Goal: Check status: Check status

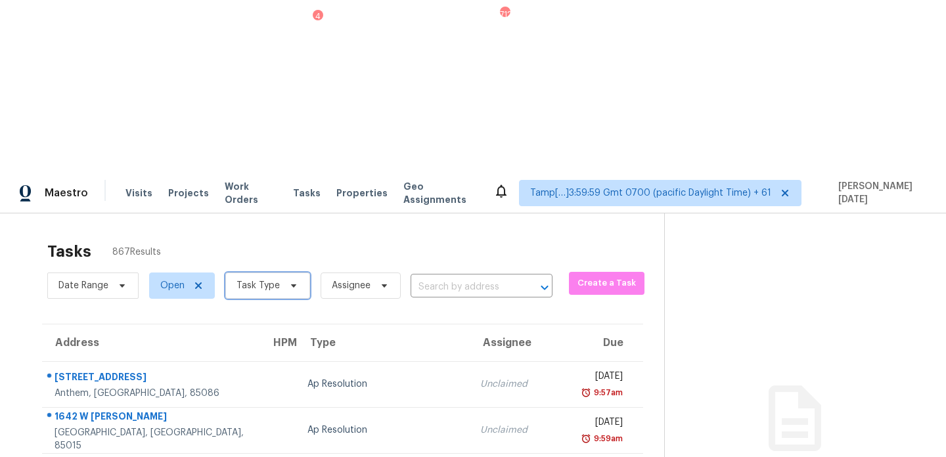
click at [264, 273] on span "Task Type" at bounding box center [267, 286] width 85 height 26
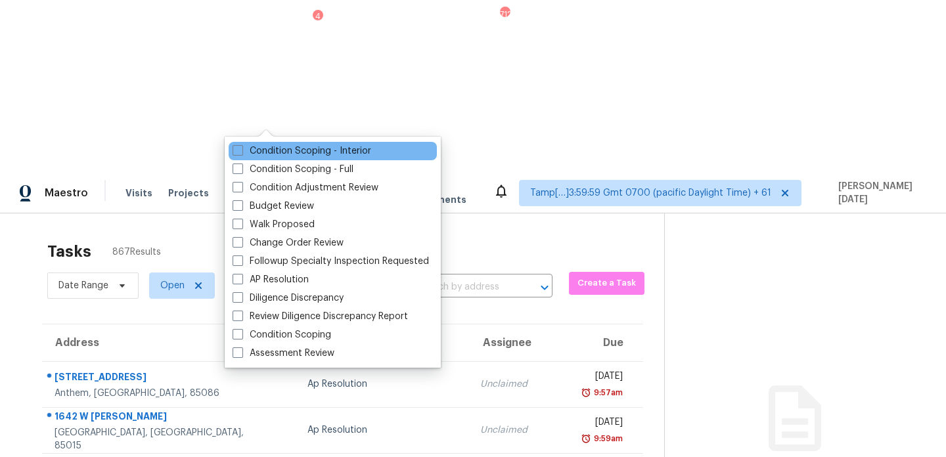
click at [263, 158] on div "Condition Scoping - Interior" at bounding box center [333, 151] width 208 height 18
click at [265, 154] on label "Condition Scoping - Interior" at bounding box center [301, 150] width 139 height 13
click at [241, 153] on input "Condition Scoping - Interior" at bounding box center [236, 148] width 9 height 9
checkbox input "true"
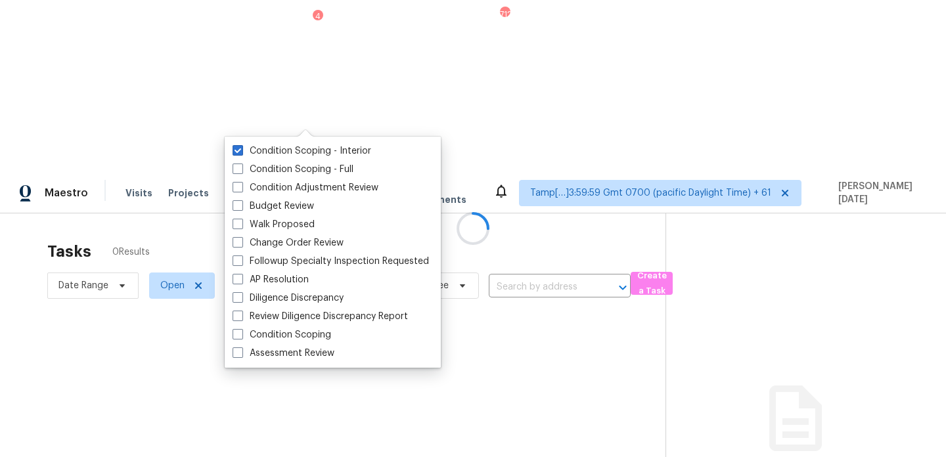
click at [397, 74] on div at bounding box center [473, 228] width 946 height 457
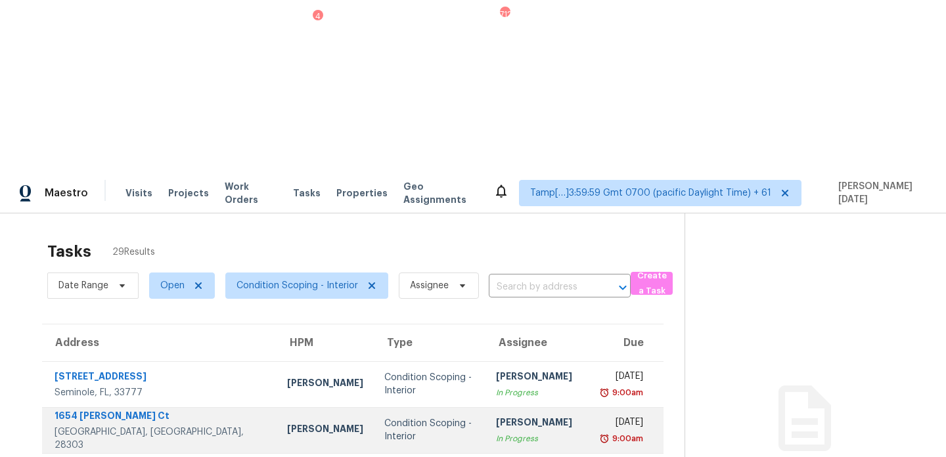
scroll to position [227, 0]
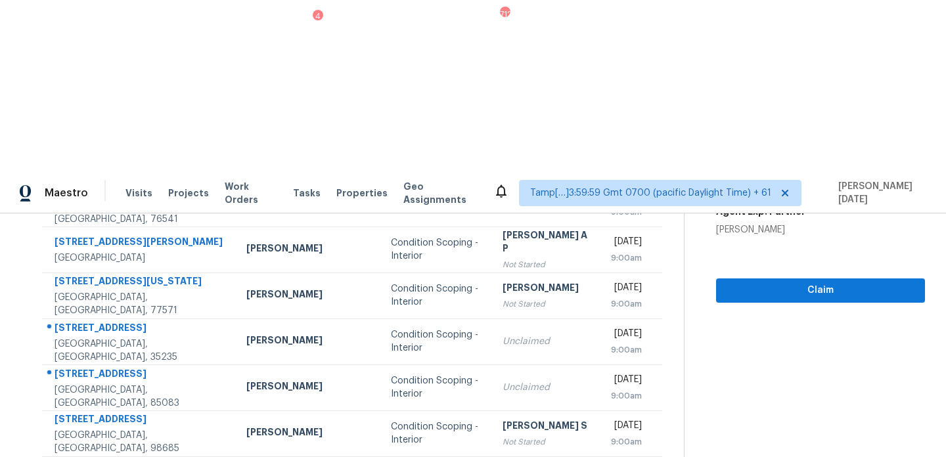
scroll to position [0, 0]
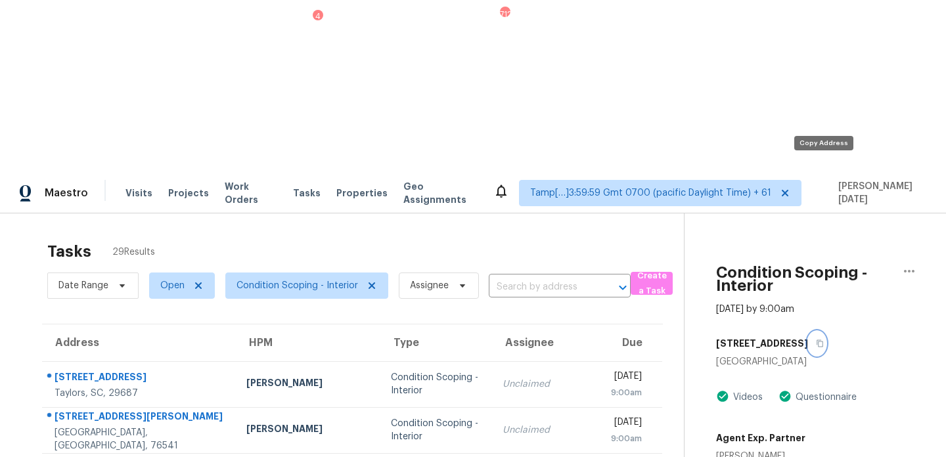
click at [823, 339] on icon "button" at bounding box center [820, 343] width 8 height 8
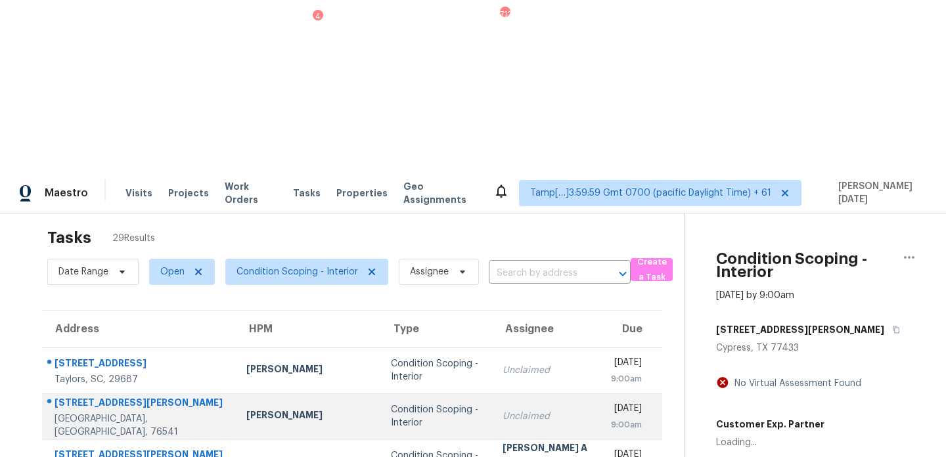
scroll to position [0, 0]
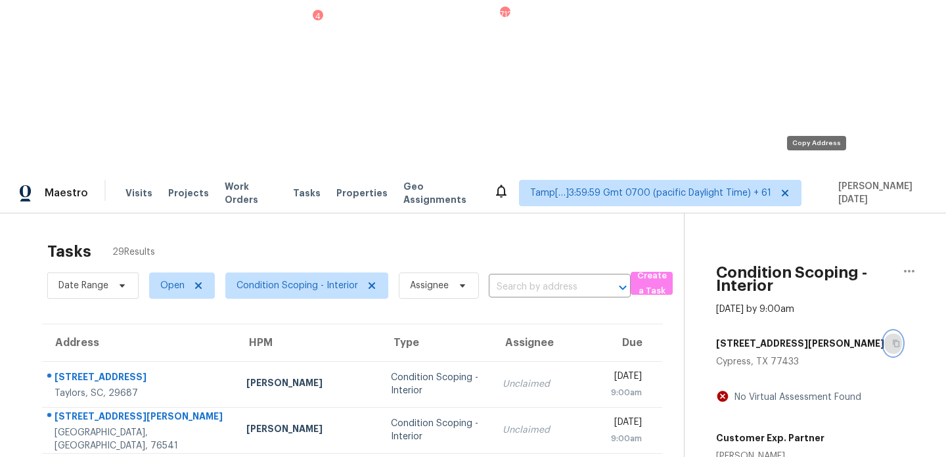
click at [892, 339] on icon "button" at bounding box center [896, 343] width 8 height 8
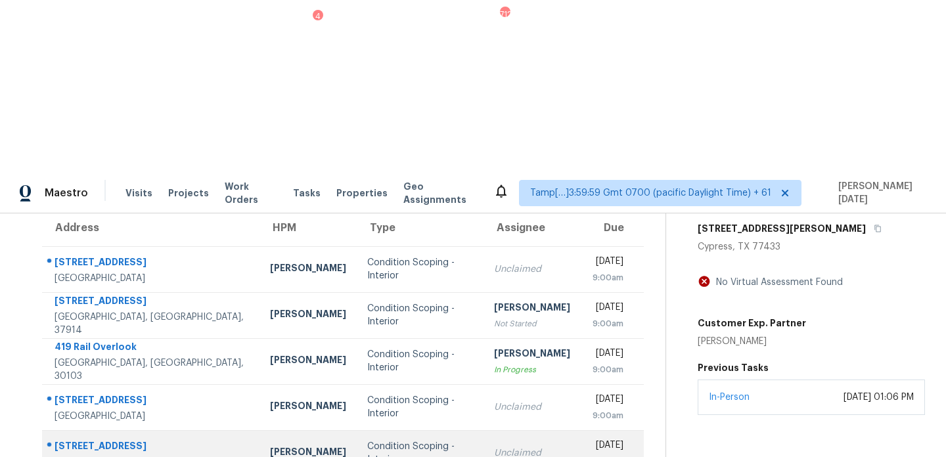
scroll to position [114, 0]
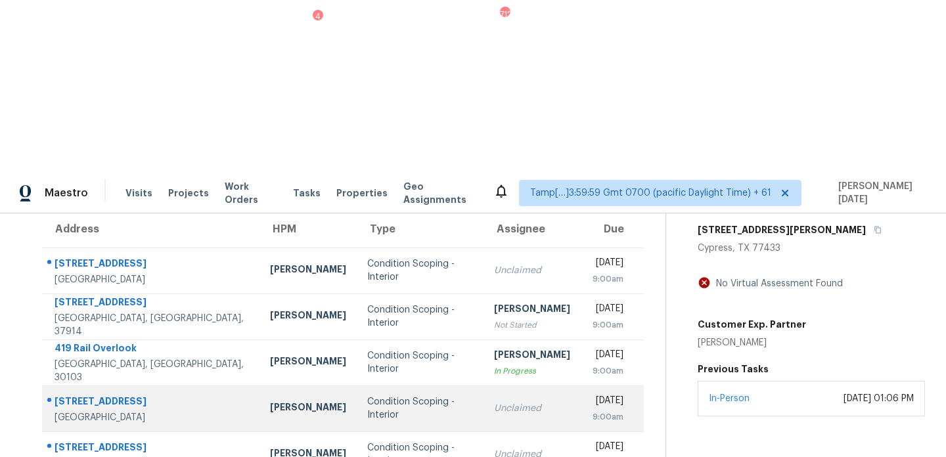
click at [483, 385] on td "Unclaimed" at bounding box center [531, 408] width 97 height 46
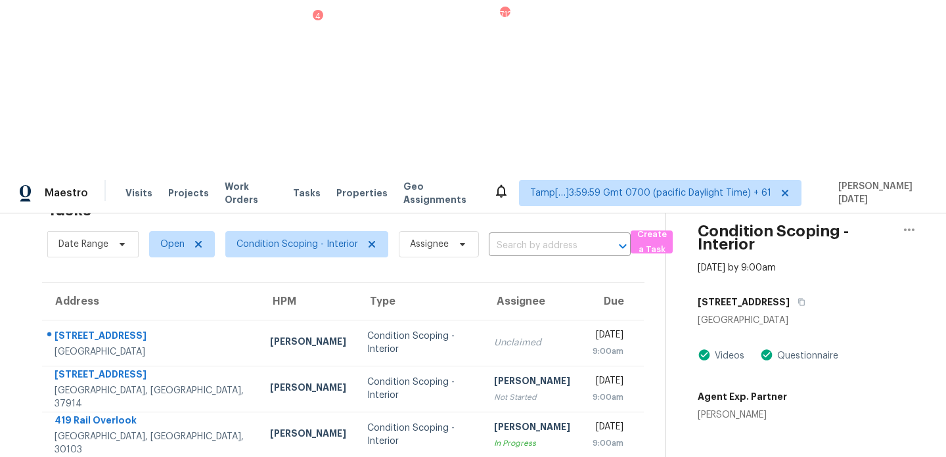
scroll to position [11, 0]
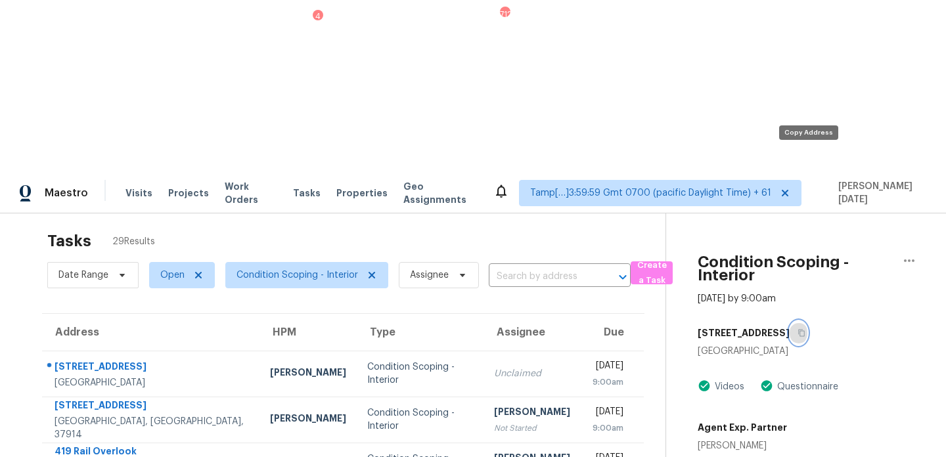
click at [805, 329] on icon "button" at bounding box center [801, 333] width 8 height 8
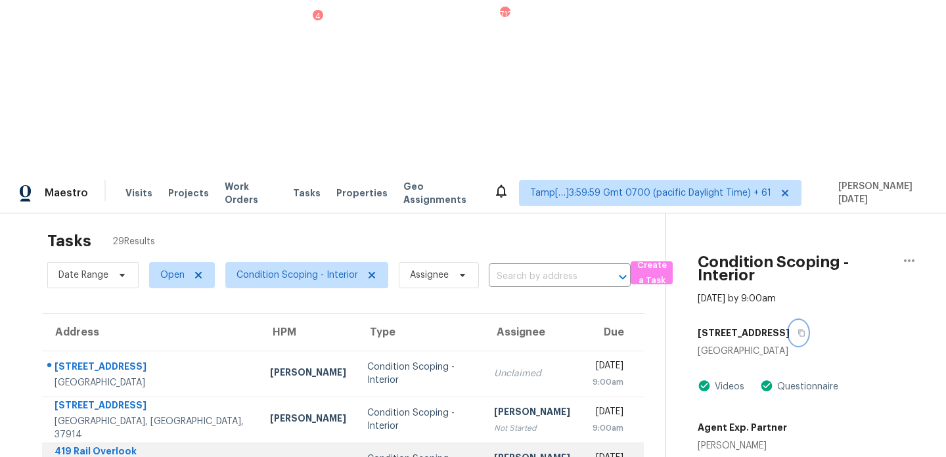
scroll to position [96, 0]
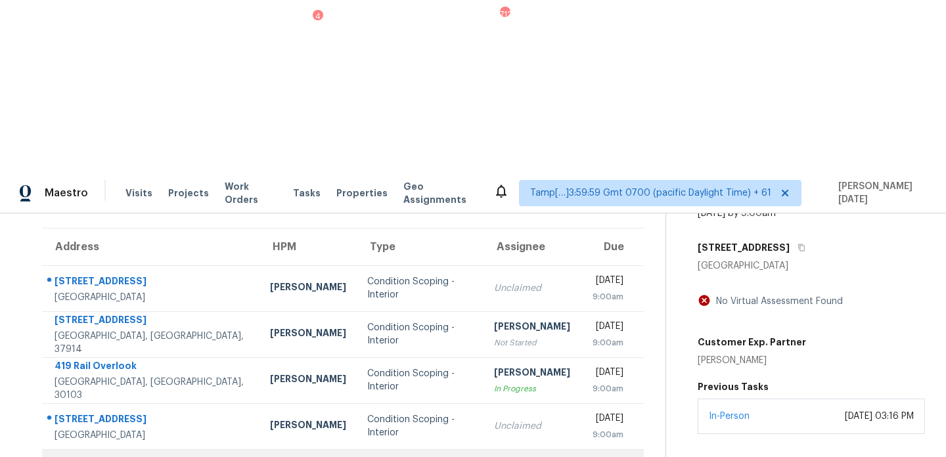
scroll to position [181, 0]
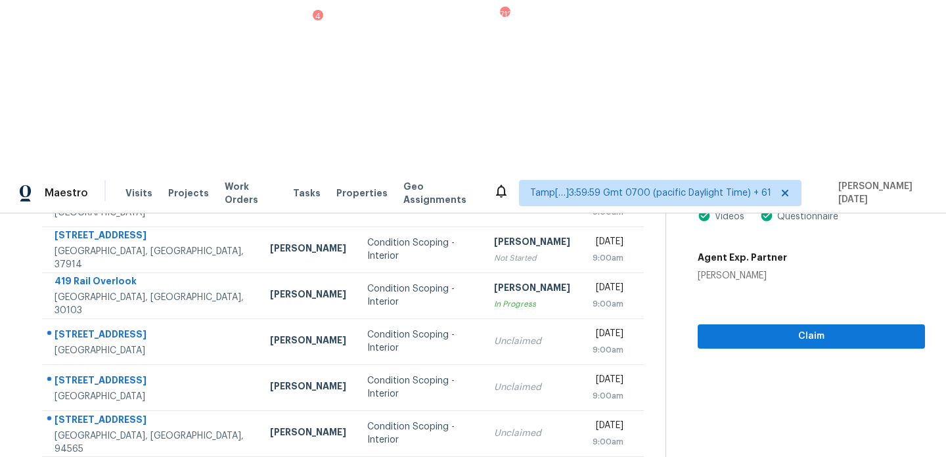
click at [503, 425] on section "Tasks 29 Results Date Range Open Condition Scoping - Interior Assignee ​ Create…" at bounding box center [343, 342] width 644 height 576
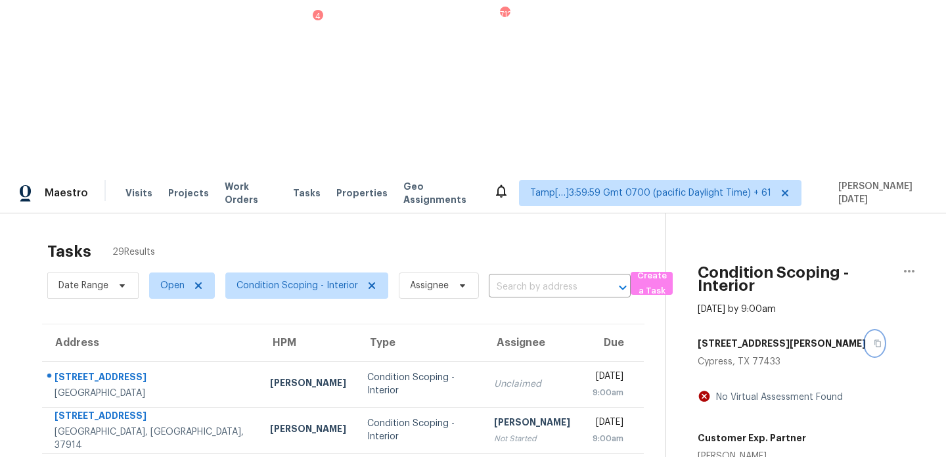
click at [873, 339] on icon "button" at bounding box center [877, 343] width 8 height 8
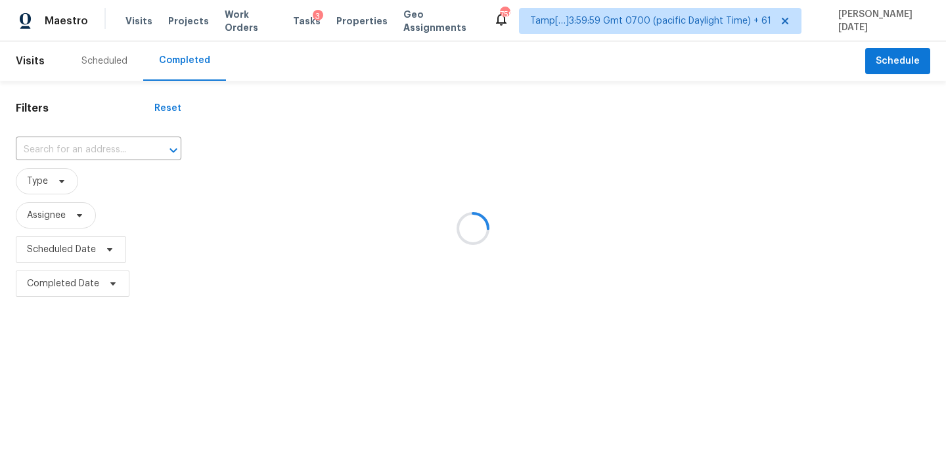
click at [121, 147] on div at bounding box center [473, 228] width 946 height 457
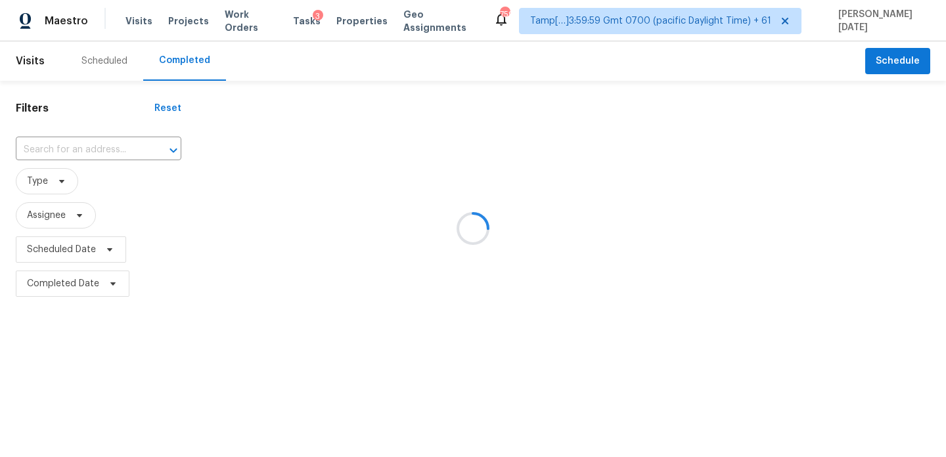
click at [165, 147] on icon "Open" at bounding box center [173, 150] width 16 height 16
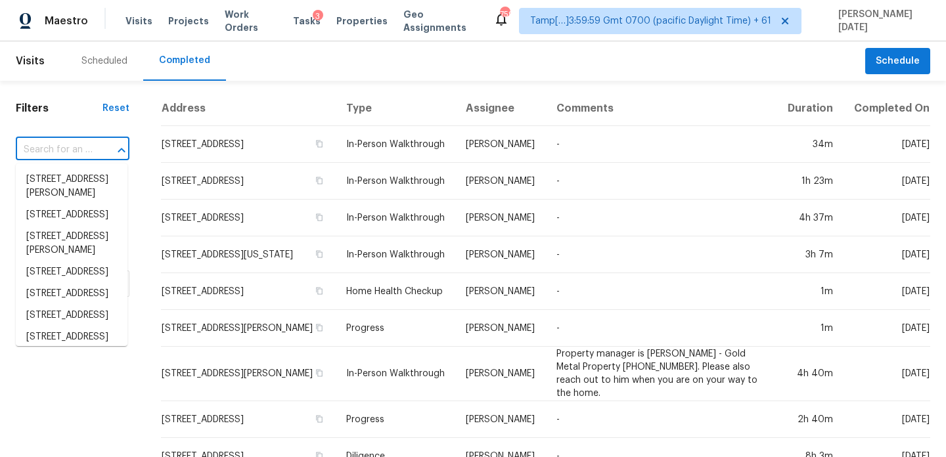
click at [121, 147] on icon "Close" at bounding box center [122, 150] width 16 height 16
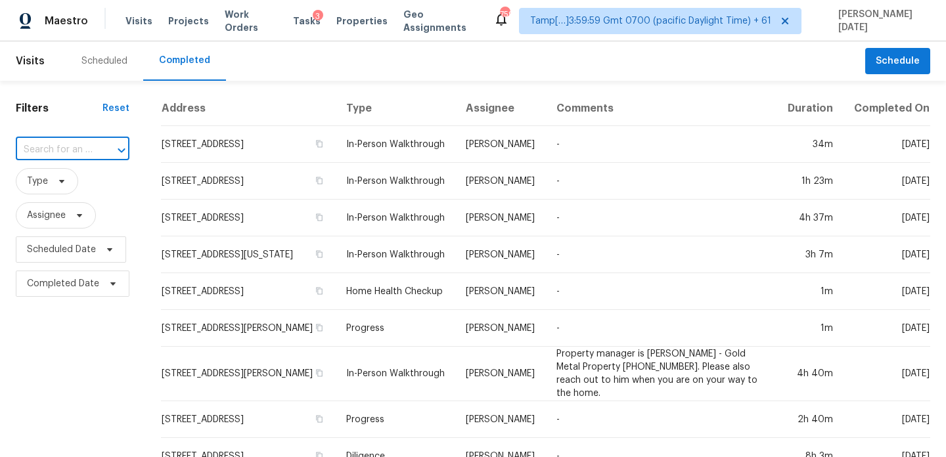
paste input "11999 Harbour Town Pkwy, Fayetteville, GA 30215"
type input "11999 Harbour Town Pkwy, Fayetteville, GA 30215"
click at [100, 188] on li "11999 Harbour Town Pkwy, Fayetteville, GA 30215" at bounding box center [72, 180] width 112 height 22
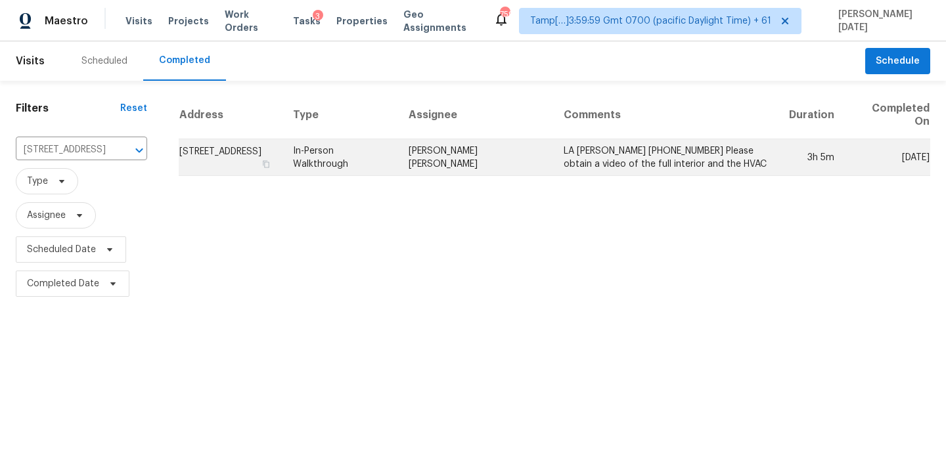
click at [282, 148] on td "11999 Harbour Town Pkwy, Fayetteville, GA 30215" at bounding box center [231, 157] width 104 height 37
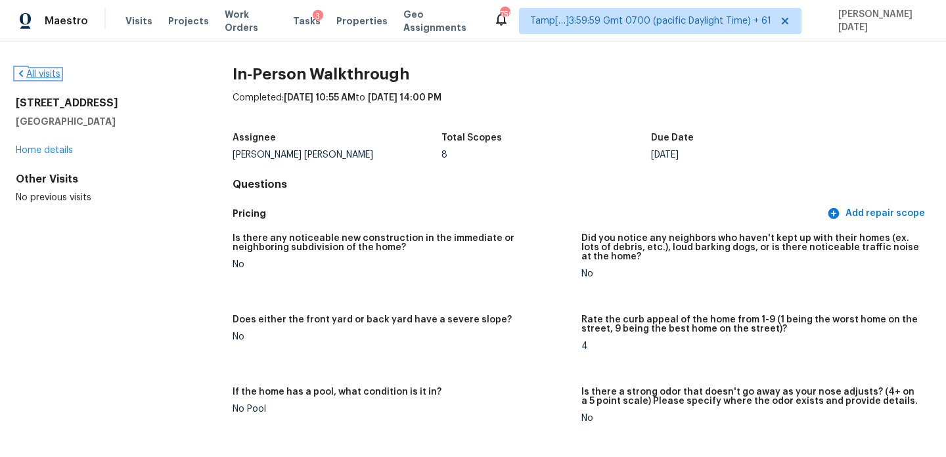
click at [42, 72] on link "All visits" at bounding box center [38, 74] width 45 height 9
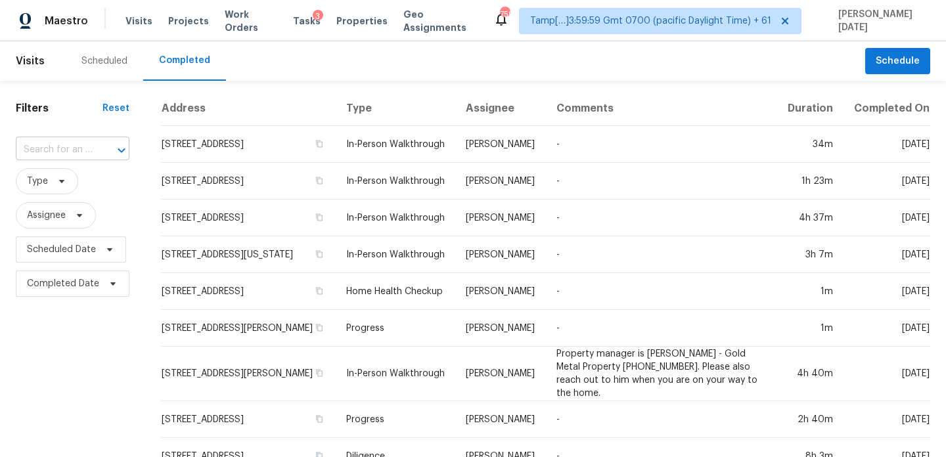
click at [70, 151] on input "text" at bounding box center [54, 150] width 77 height 20
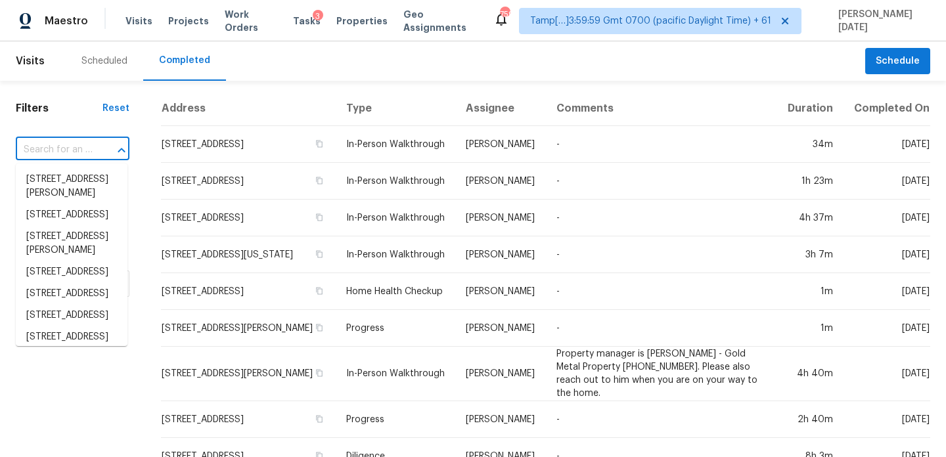
paste input "15431 Redbud Berry Way, Cypress, TX 77433"
type input "15431 Redbud Berry Way, Cypress, TX 77433"
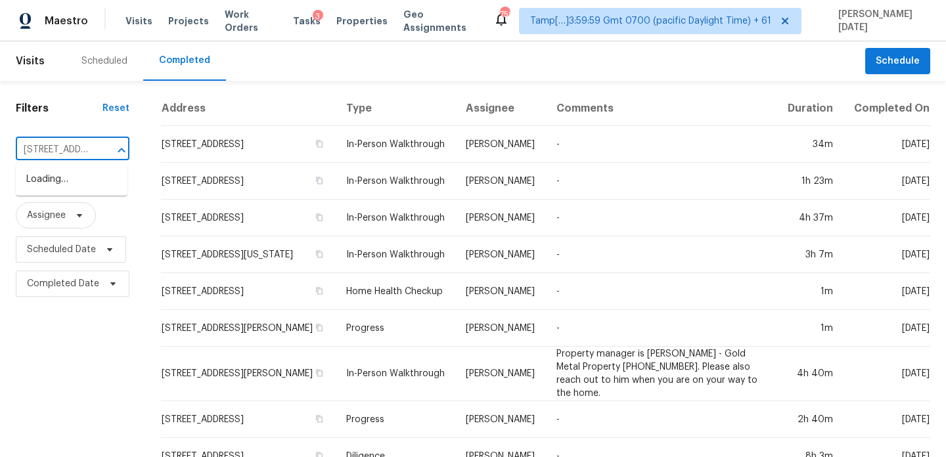
scroll to position [0, 121]
click at [83, 199] on li "15431 Redbud Berry Way, Cypress, TX 77433" at bounding box center [72, 186] width 112 height 35
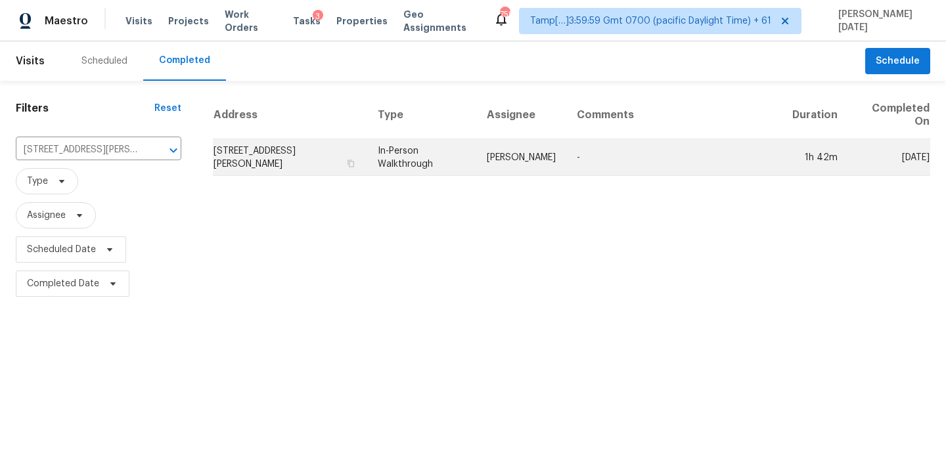
click at [387, 157] on td "In-Person Walkthrough" at bounding box center [421, 157] width 109 height 37
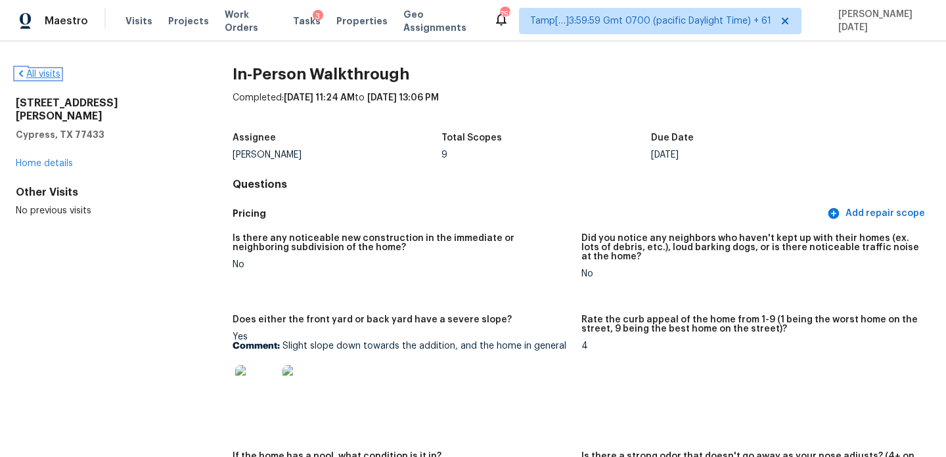
click at [35, 70] on link "All visits" at bounding box center [38, 74] width 45 height 9
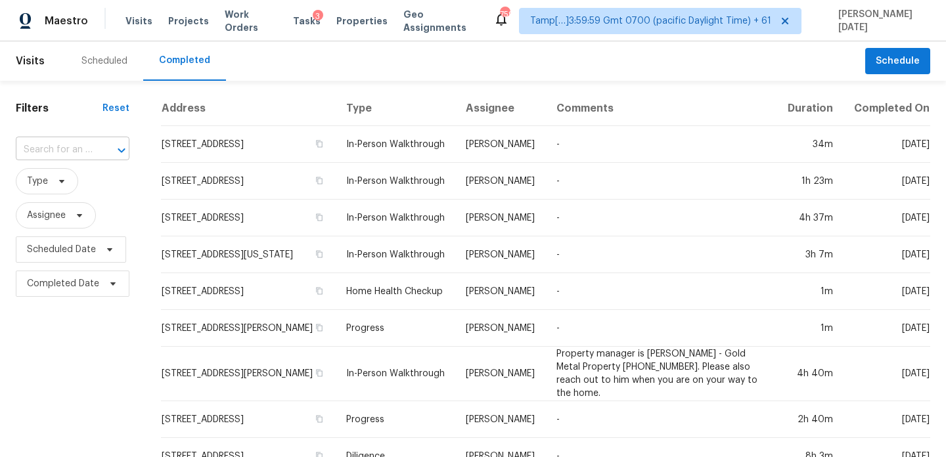
click at [75, 147] on input "text" at bounding box center [54, 150] width 77 height 20
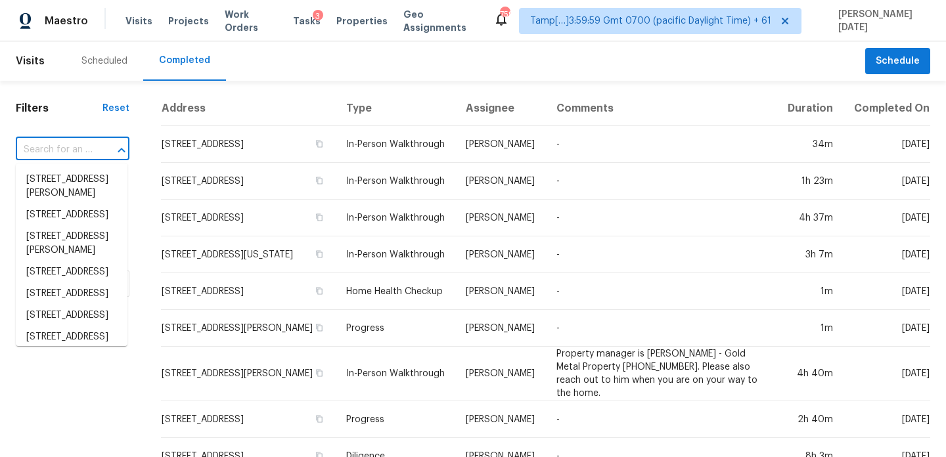
paste input "14674 W Pasadena Ave, Litchfield Park, AZ 85340"
type input "14674 W Pasadena Ave, Litchfield Park, AZ 85340"
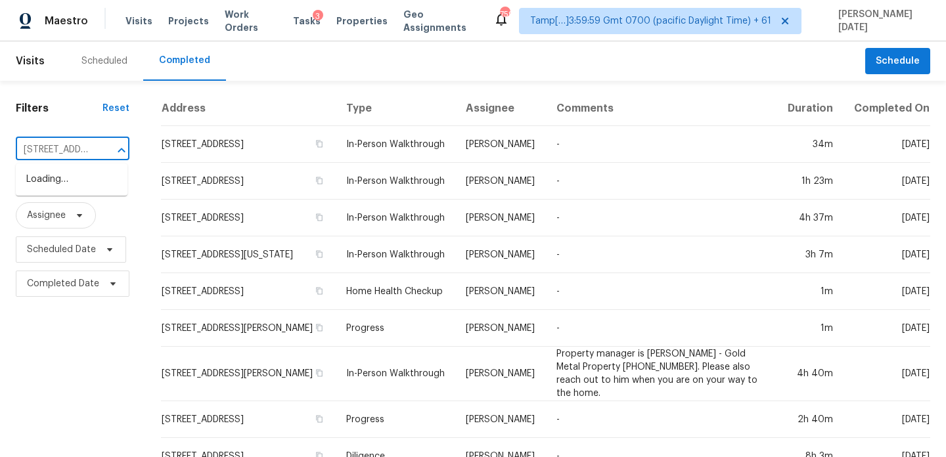
scroll to position [0, 143]
click at [75, 189] on li "14674 W Pasadena Ave, Litchfield Park, AZ 85340" at bounding box center [72, 180] width 112 height 22
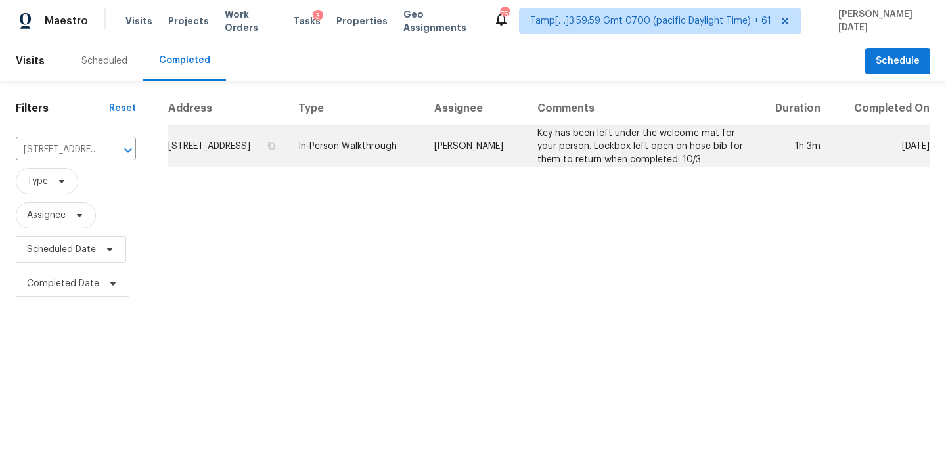
click at [288, 152] on td "14674 W Pasadena Ave, Litchfield Park, AZ 85340" at bounding box center [227, 146] width 120 height 41
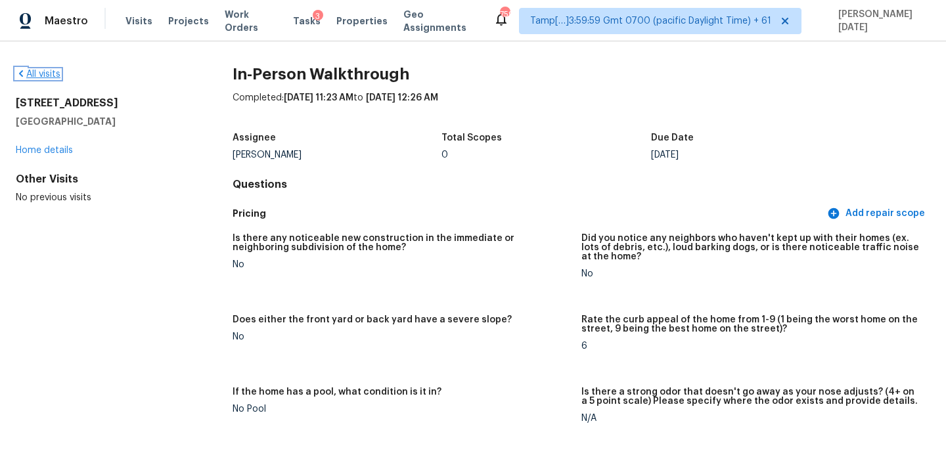
click at [40, 77] on link "All visits" at bounding box center [38, 74] width 45 height 9
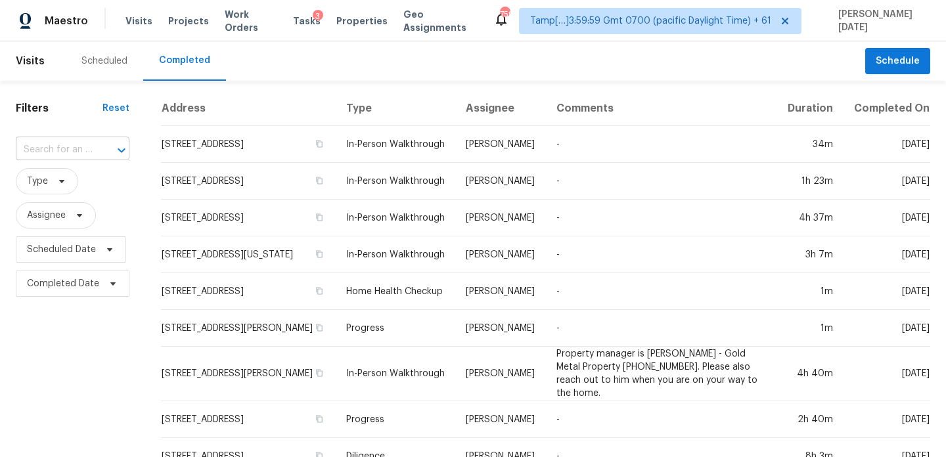
click at [68, 156] on input "text" at bounding box center [54, 150] width 77 height 20
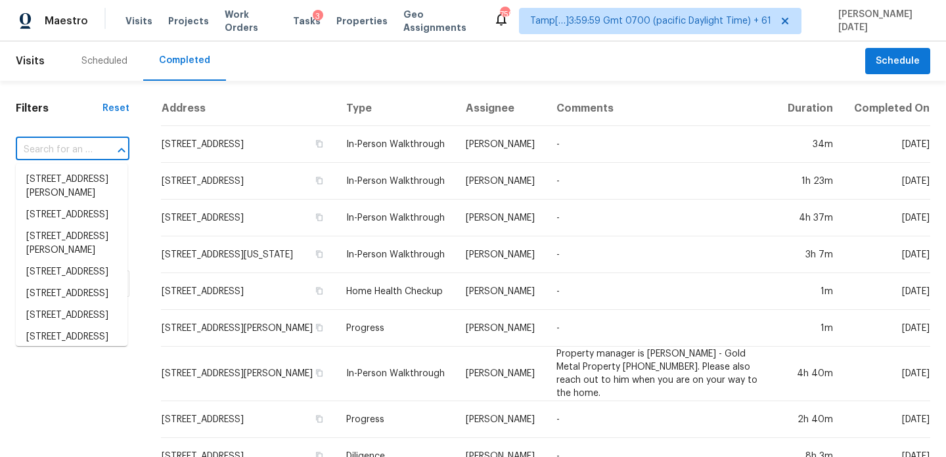
paste input "15431 Redbud Berry Way, Cypress, TX 77433"
type input "15431 Redbud Berry Way, Cypress, TX 77433"
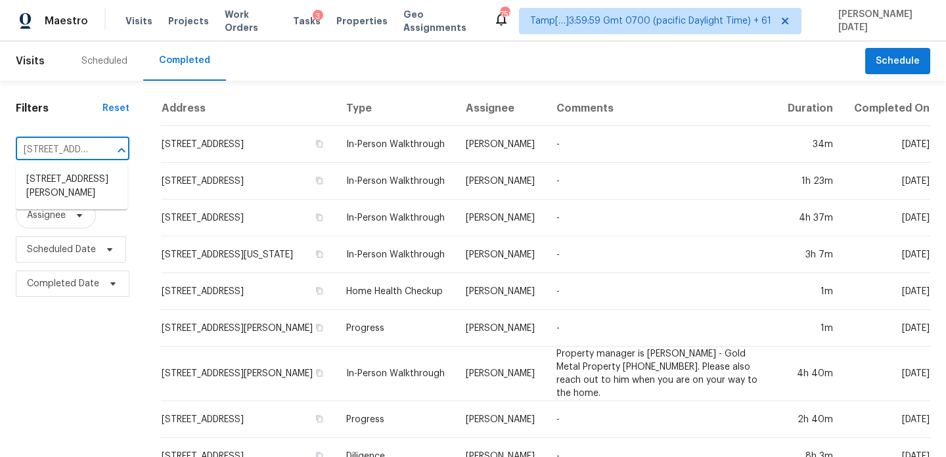
scroll to position [0, 121]
click at [74, 194] on li "15431 Redbud Berry Way, Cypress, TX 77433" at bounding box center [72, 186] width 112 height 35
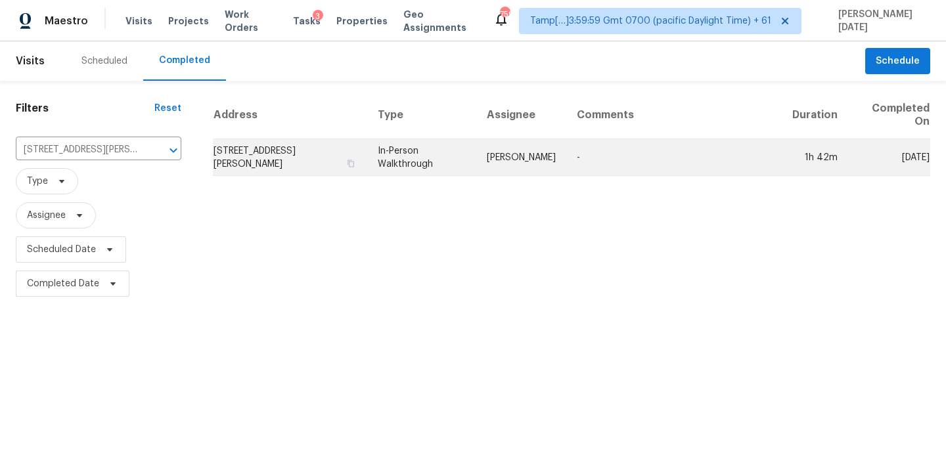
click at [355, 161] on td "15431 Redbud Berry Way, Cypress, TX 77433" at bounding box center [290, 157] width 154 height 37
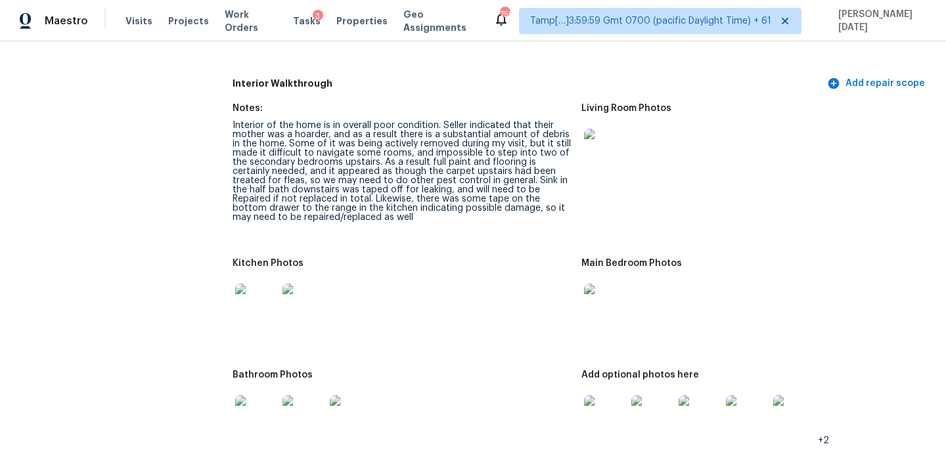
scroll to position [1508, 0]
